Goal: Task Accomplishment & Management: Use online tool/utility

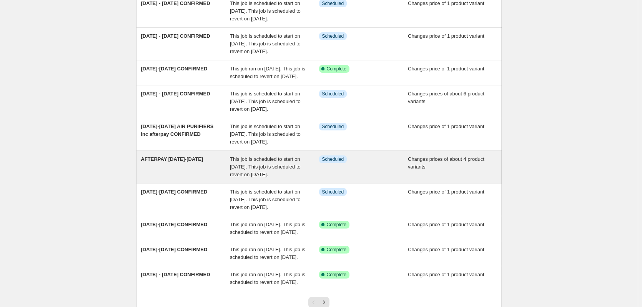
scroll to position [77, 0]
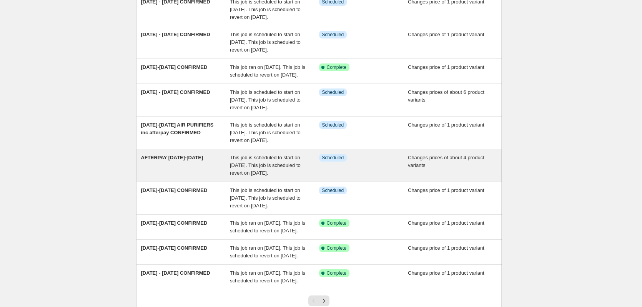
click at [209, 177] on div "AFTERPAY [DATE]-[DATE]" at bounding box center [185, 165] width 89 height 23
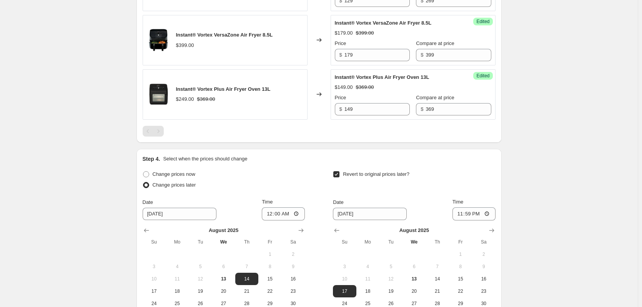
scroll to position [500, 0]
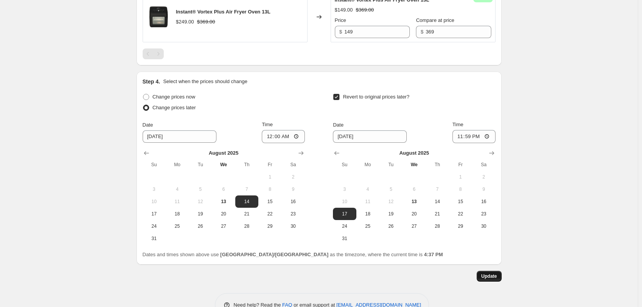
click at [492, 280] on button "Update" at bounding box center [489, 276] width 25 height 11
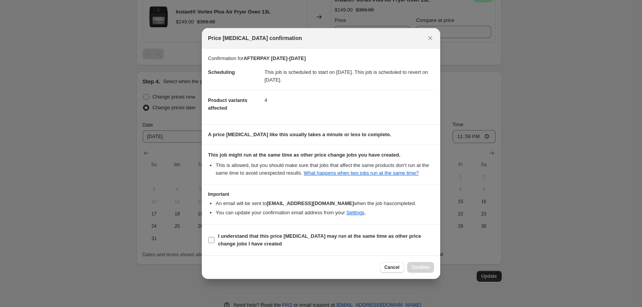
click at [389, 237] on b "I understand that this price [MEDICAL_DATA] may run at the same time as other p…" at bounding box center [319, 239] width 203 height 13
click at [215, 237] on input "I understand that this price [MEDICAL_DATA] may run at the same time as other p…" at bounding box center [211, 240] width 6 height 6
checkbox input "true"
click at [426, 268] on span "Confirm" at bounding box center [421, 267] width 18 height 6
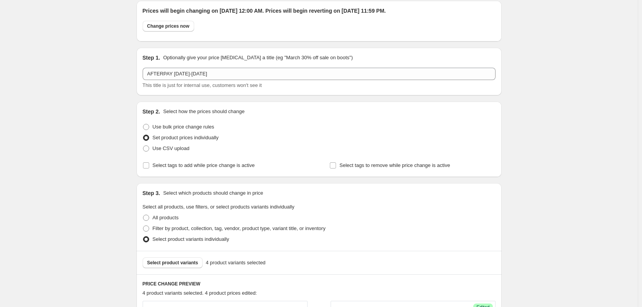
scroll to position [0, 0]
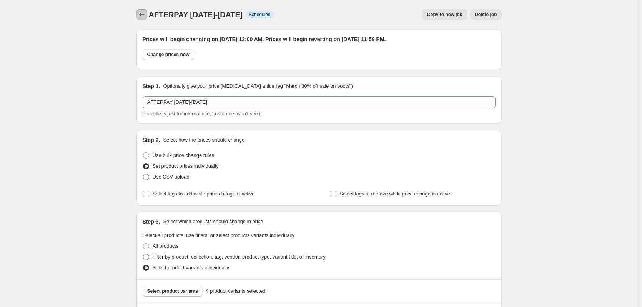
click at [143, 15] on icon "Price change jobs" at bounding box center [142, 15] width 8 height 8
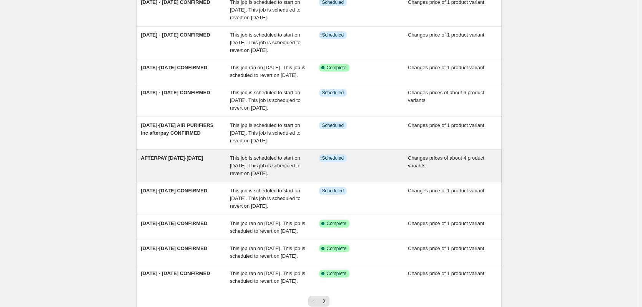
scroll to position [77, 0]
click at [239, 176] on span "This job is scheduled to start on [DATE]. This job is scheduled to revert on [D…" at bounding box center [265, 165] width 71 height 21
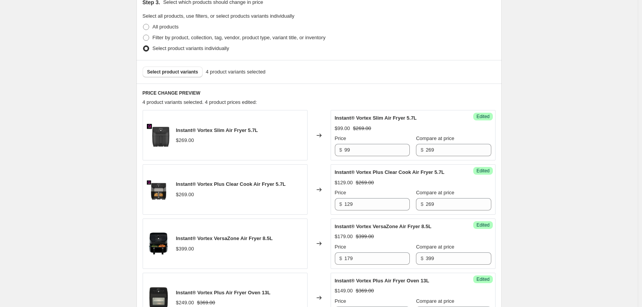
scroll to position [231, 0]
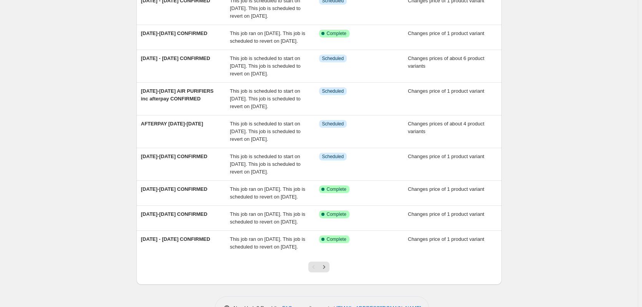
scroll to position [154, 0]
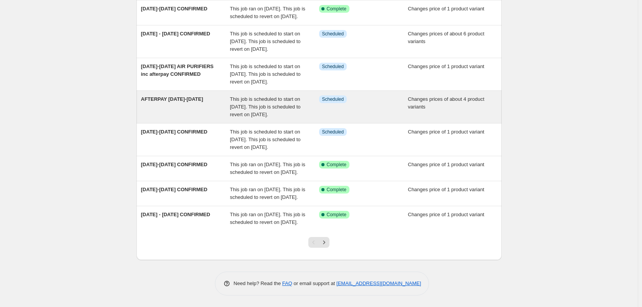
click at [319, 118] on div "This job is scheduled to start on [DATE]. This job is scheduled to revert on [D…" at bounding box center [274, 106] width 89 height 23
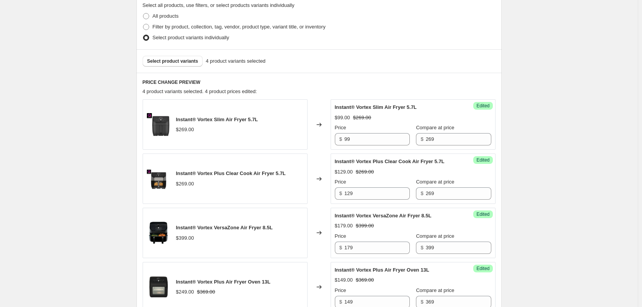
scroll to position [192, 0]
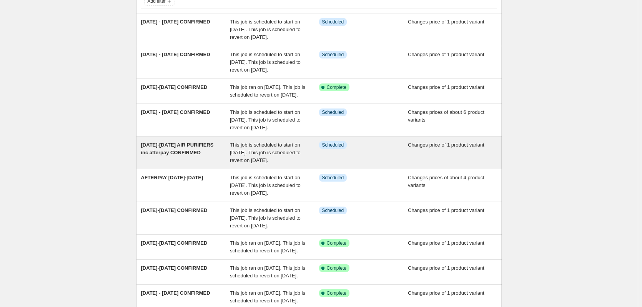
scroll to position [77, 0]
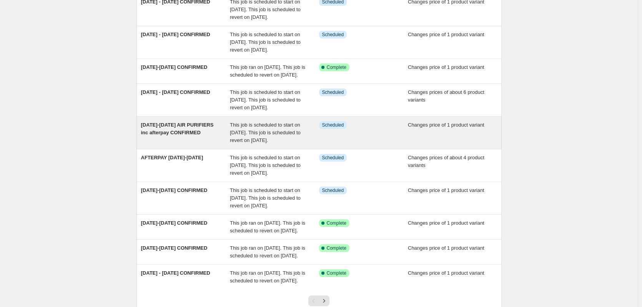
click at [263, 144] on div "This job is scheduled to start on [DATE]. This job is scheduled to revert on [D…" at bounding box center [274, 132] width 89 height 23
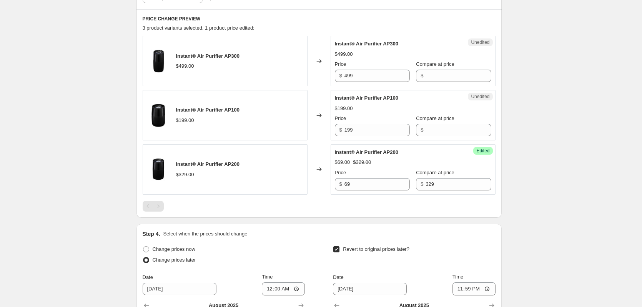
scroll to position [231, 0]
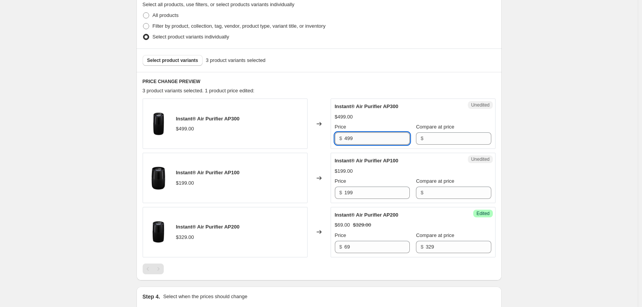
click at [362, 138] on input "499" at bounding box center [377, 138] width 65 height 12
click at [450, 137] on input "Compare at price" at bounding box center [458, 138] width 65 height 12
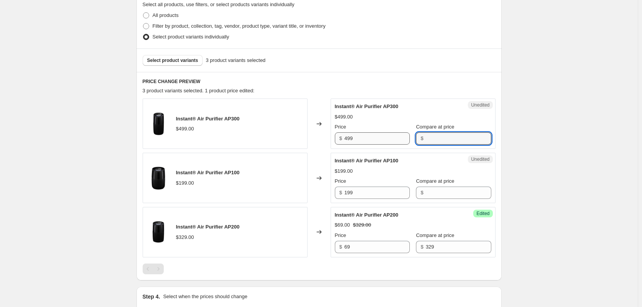
paste input "499"
type input "499"
click at [384, 140] on input "499" at bounding box center [377, 138] width 65 height 12
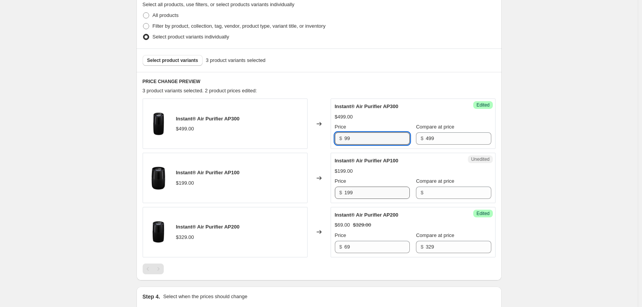
type input "99"
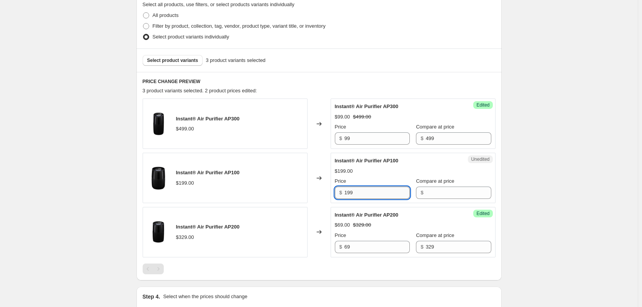
click at [377, 192] on input "199" at bounding box center [377, 193] width 65 height 12
click at [434, 193] on input "Compare at price" at bounding box center [458, 193] width 65 height 12
paste input "199"
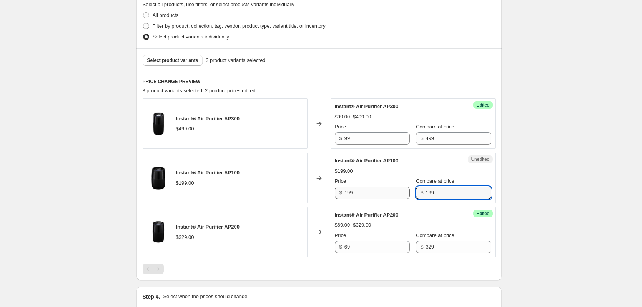
type input "199"
click at [389, 195] on input "199" at bounding box center [377, 193] width 65 height 12
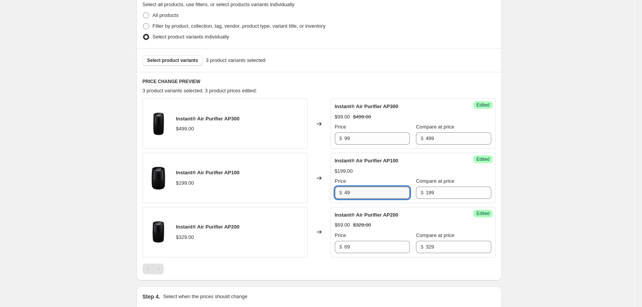
type input "49"
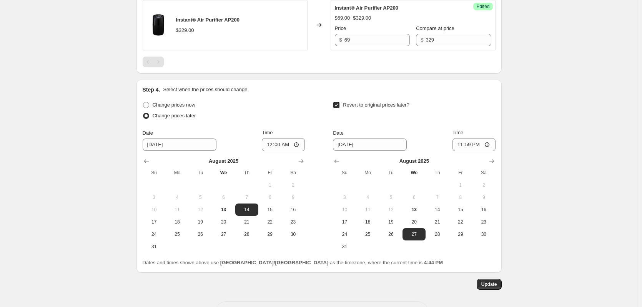
scroll to position [467, 0]
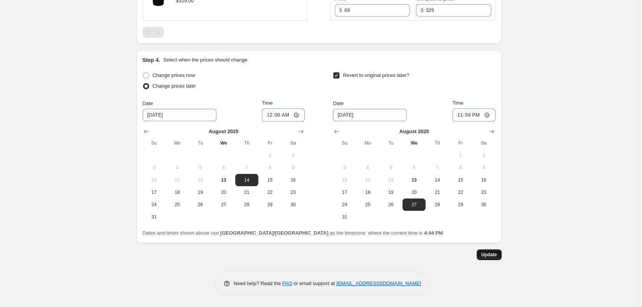
click at [490, 255] on span "Update" at bounding box center [489, 255] width 16 height 6
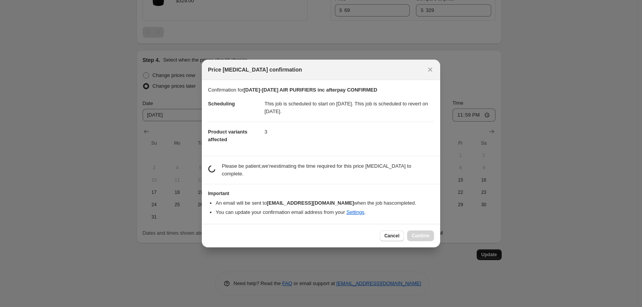
scroll to position [0, 0]
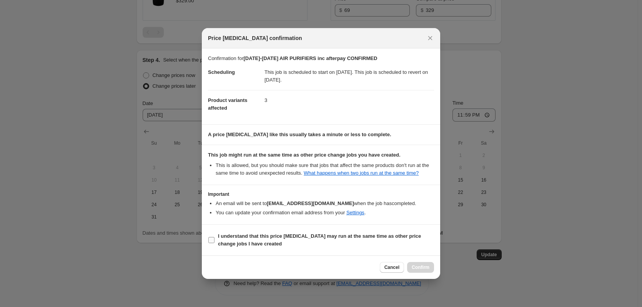
click at [419, 242] on span "I understand that this price [MEDICAL_DATA] may run at the same time as other p…" at bounding box center [326, 239] width 216 height 15
click at [215, 242] on input "I understand that this price [MEDICAL_DATA] may run at the same time as other p…" at bounding box center [211, 240] width 6 height 6
checkbox input "true"
click at [426, 263] on button "Confirm" at bounding box center [420, 267] width 27 height 11
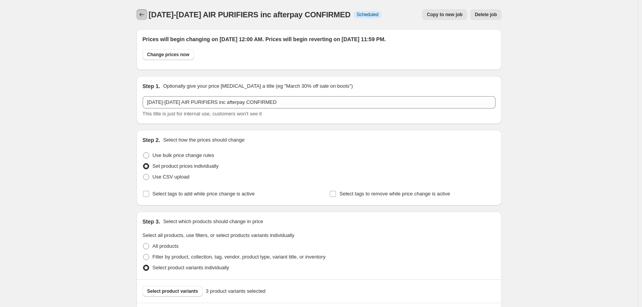
click at [143, 16] on icon "Price change jobs" at bounding box center [142, 15] width 8 height 8
